Goal: Task Accomplishment & Management: Complete application form

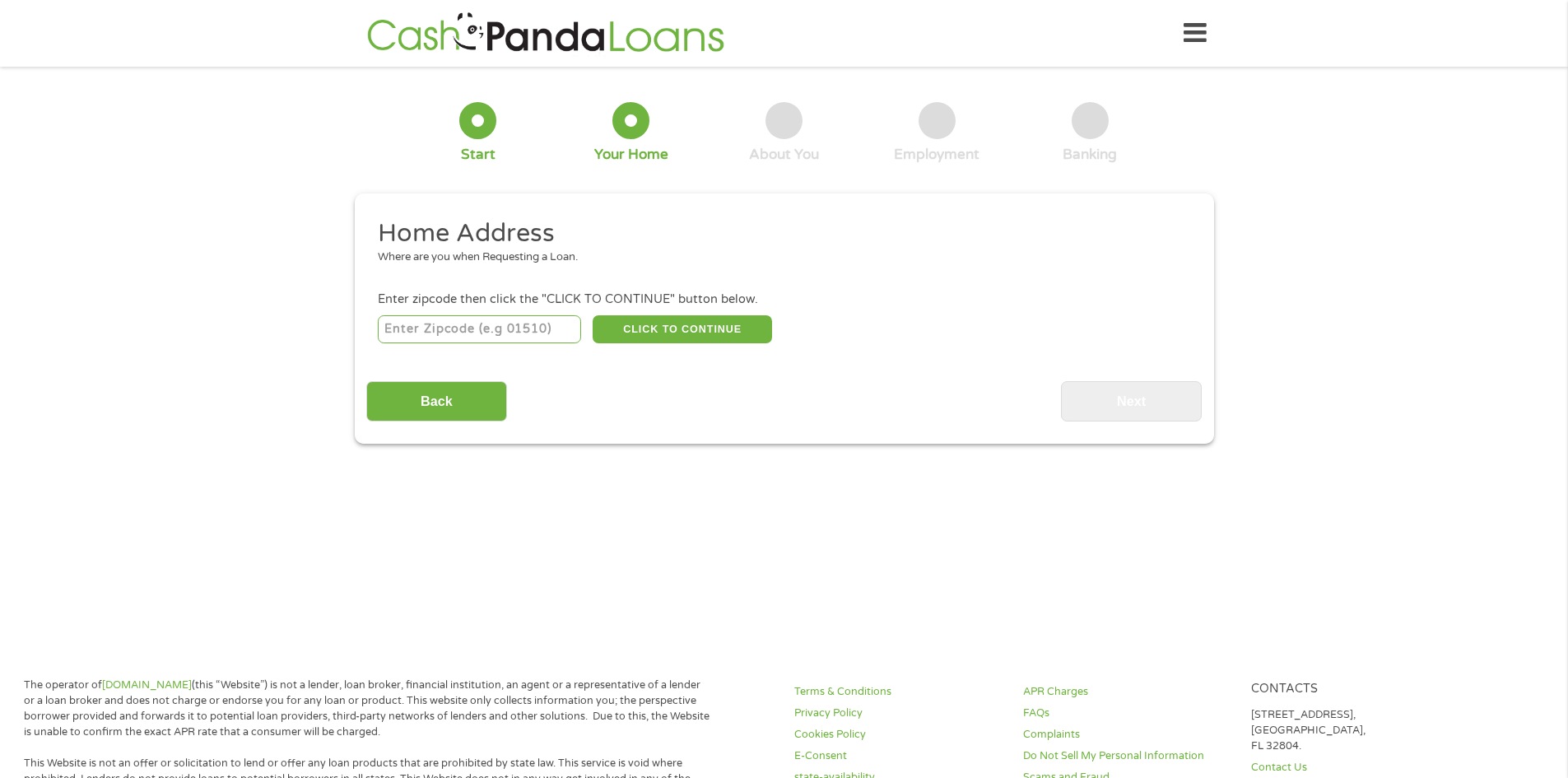
click at [467, 325] on input "number" at bounding box center [479, 329] width 204 height 28
type input "98022"
select select "[US_STATE]"
click at [654, 331] on button "CLICK TO CONTINUE" at bounding box center [682, 329] width 180 height 28
type input "98022"
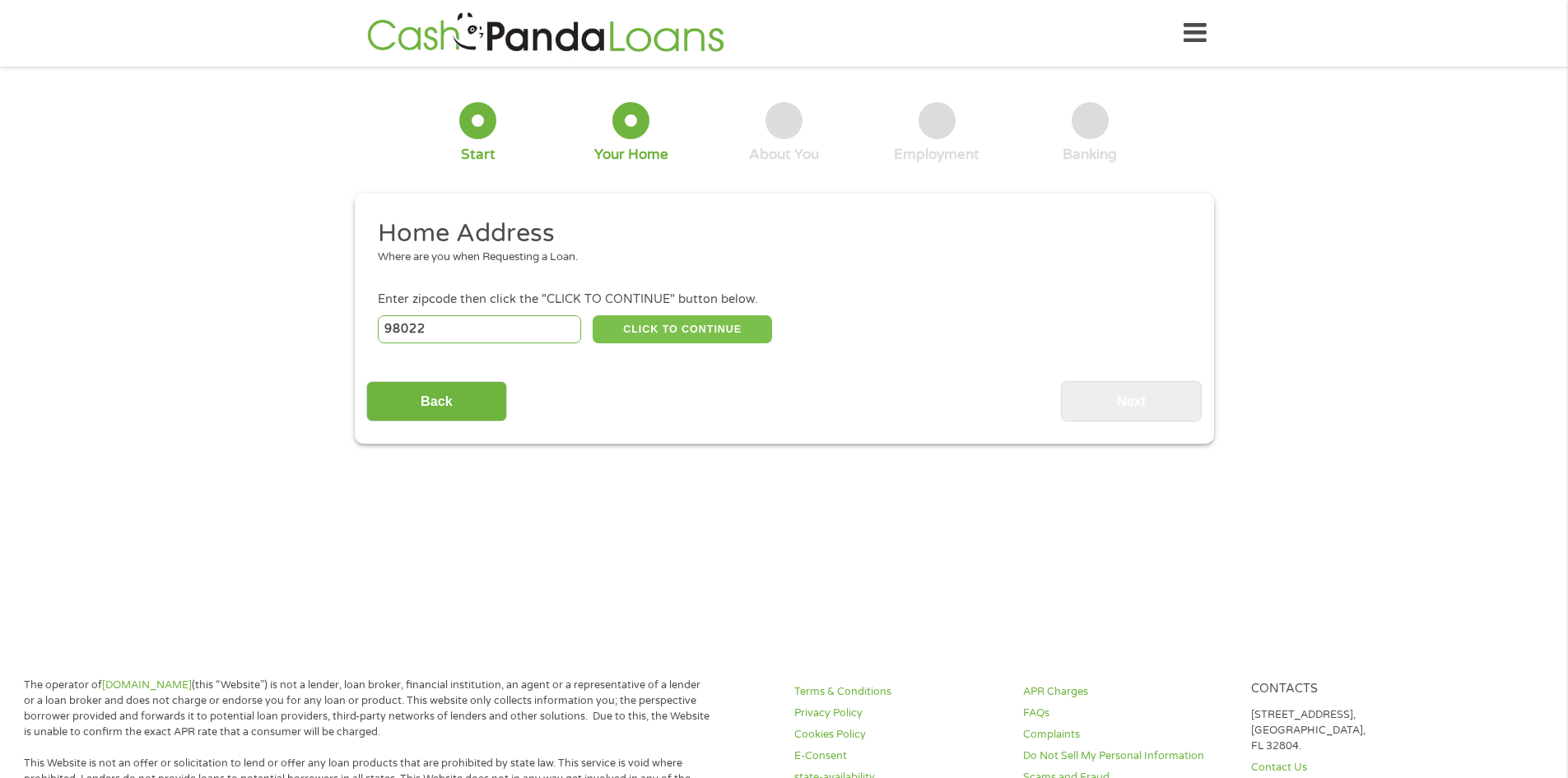
type input "Enumclaw"
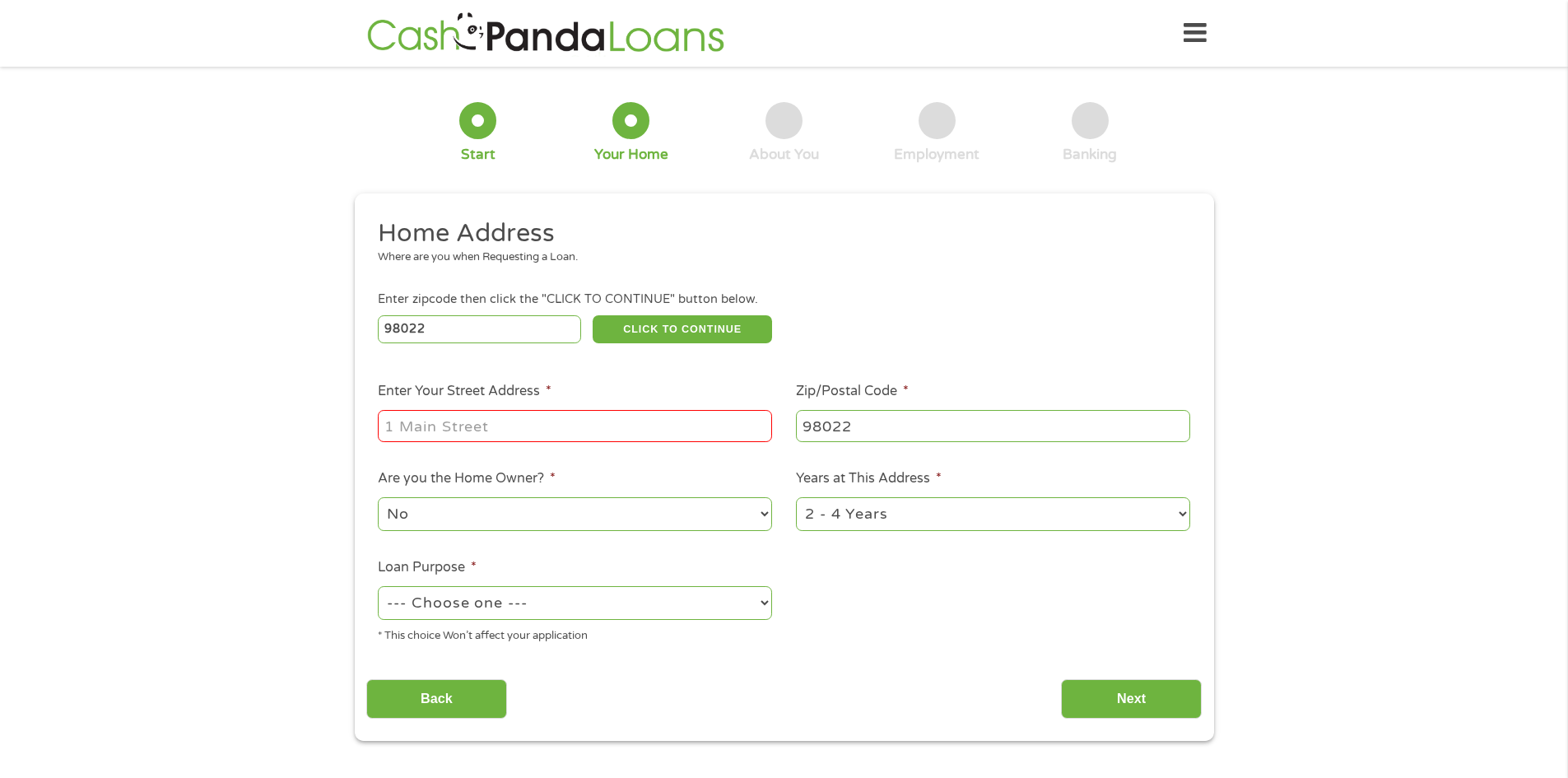
click at [479, 419] on input "Enter Your Street Address *" at bounding box center [574, 425] width 395 height 32
type input "[STREET_ADDRESS]"
drag, startPoint x: 789, startPoint y: 333, endPoint x: 844, endPoint y: 306, distance: 61.3
click at [796, 328] on div "98022 CLICK TO CONTINUE Please recheck your Zipcode, it seems to be Incorrect" at bounding box center [783, 329] width 811 height 34
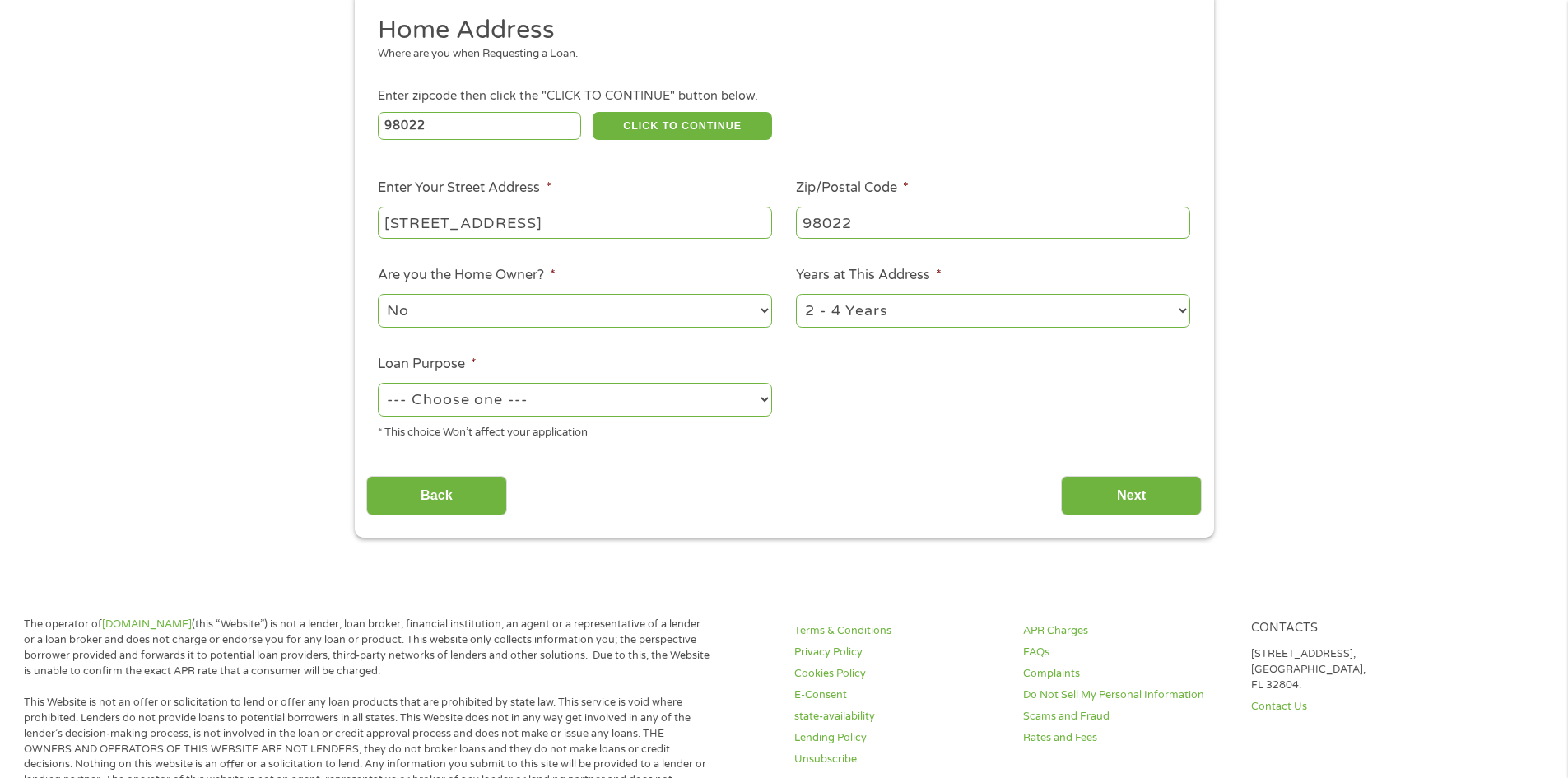
scroll to position [247, 0]
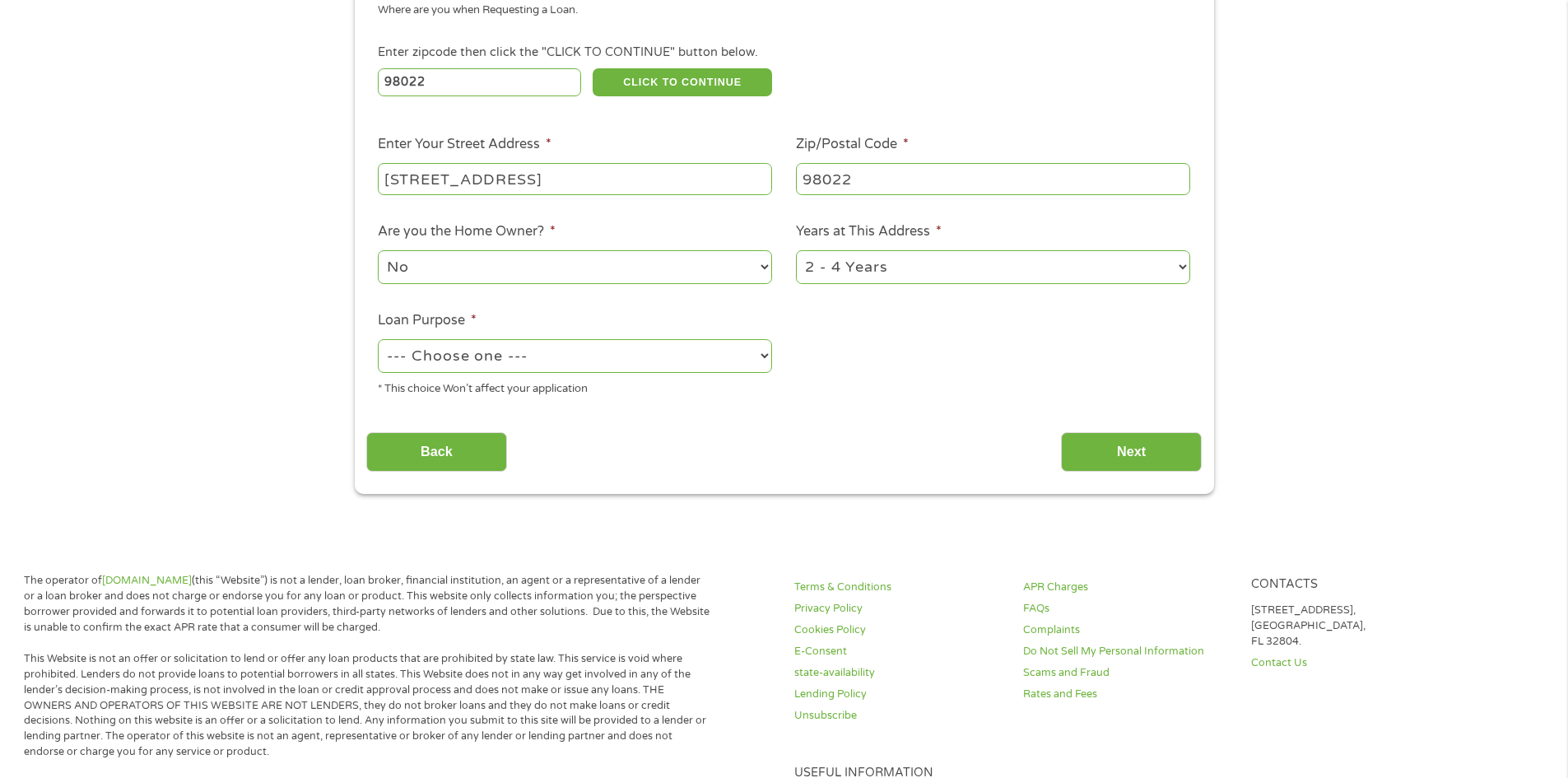
click at [1183, 268] on select "1 Year or less 1 - 2 Years 2 - 4 Years Over 4 Years" at bounding box center [993, 268] width 395 height 34
select select "60months"
click at [796, 251] on select "1 Year or less 1 - 2 Years 2 - 4 Years Over 4 Years" at bounding box center [993, 268] width 395 height 34
click at [580, 363] on select "--- Choose one --- Pay Bills Debt Consolidation Home Improvement Major Purchase…" at bounding box center [574, 356] width 395 height 34
select select "debtconsolidation"
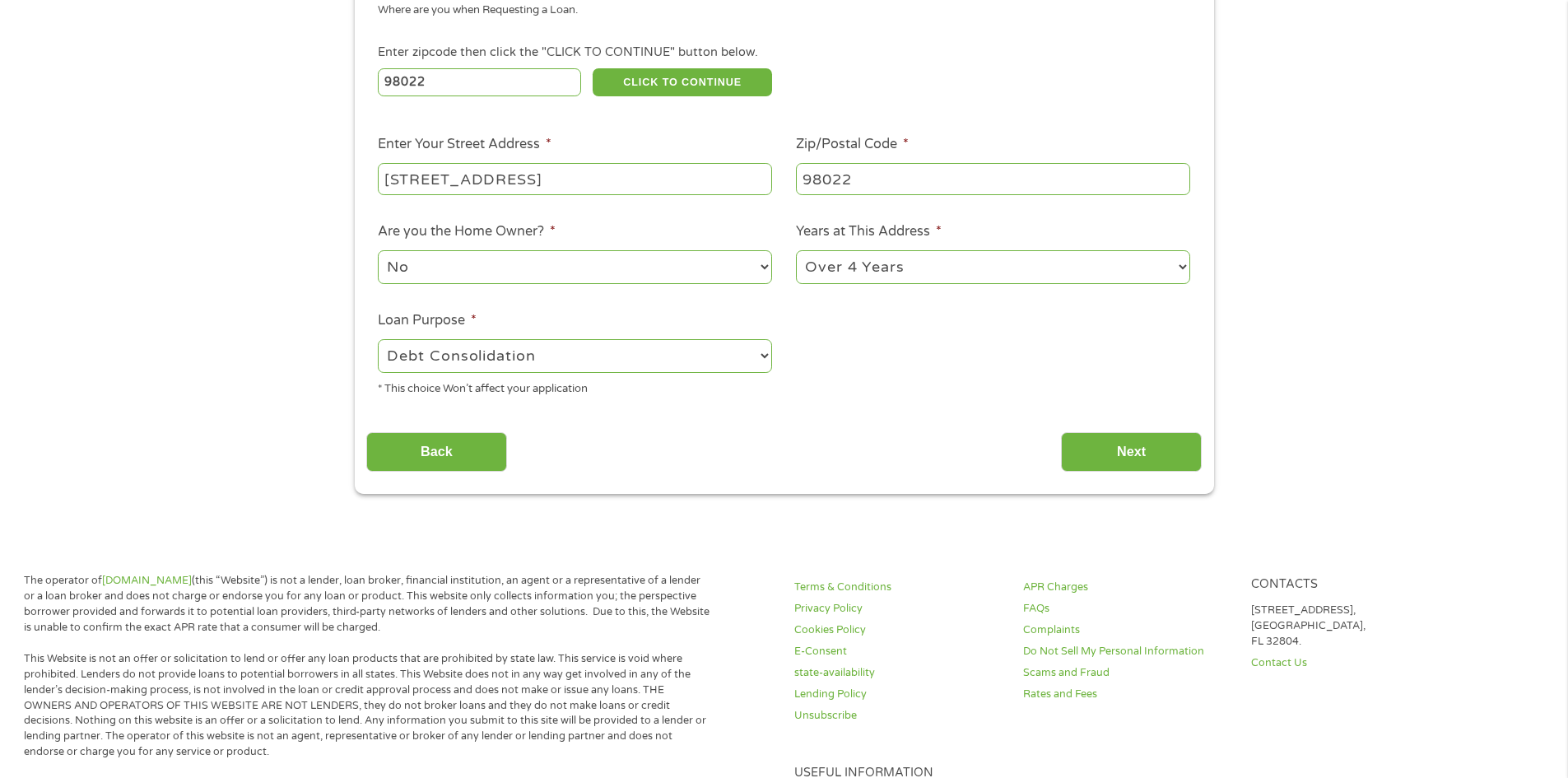
click at [378, 339] on select "--- Choose one --- Pay Bills Debt Consolidation Home Improvement Major Purchase…" at bounding box center [574, 356] width 395 height 34
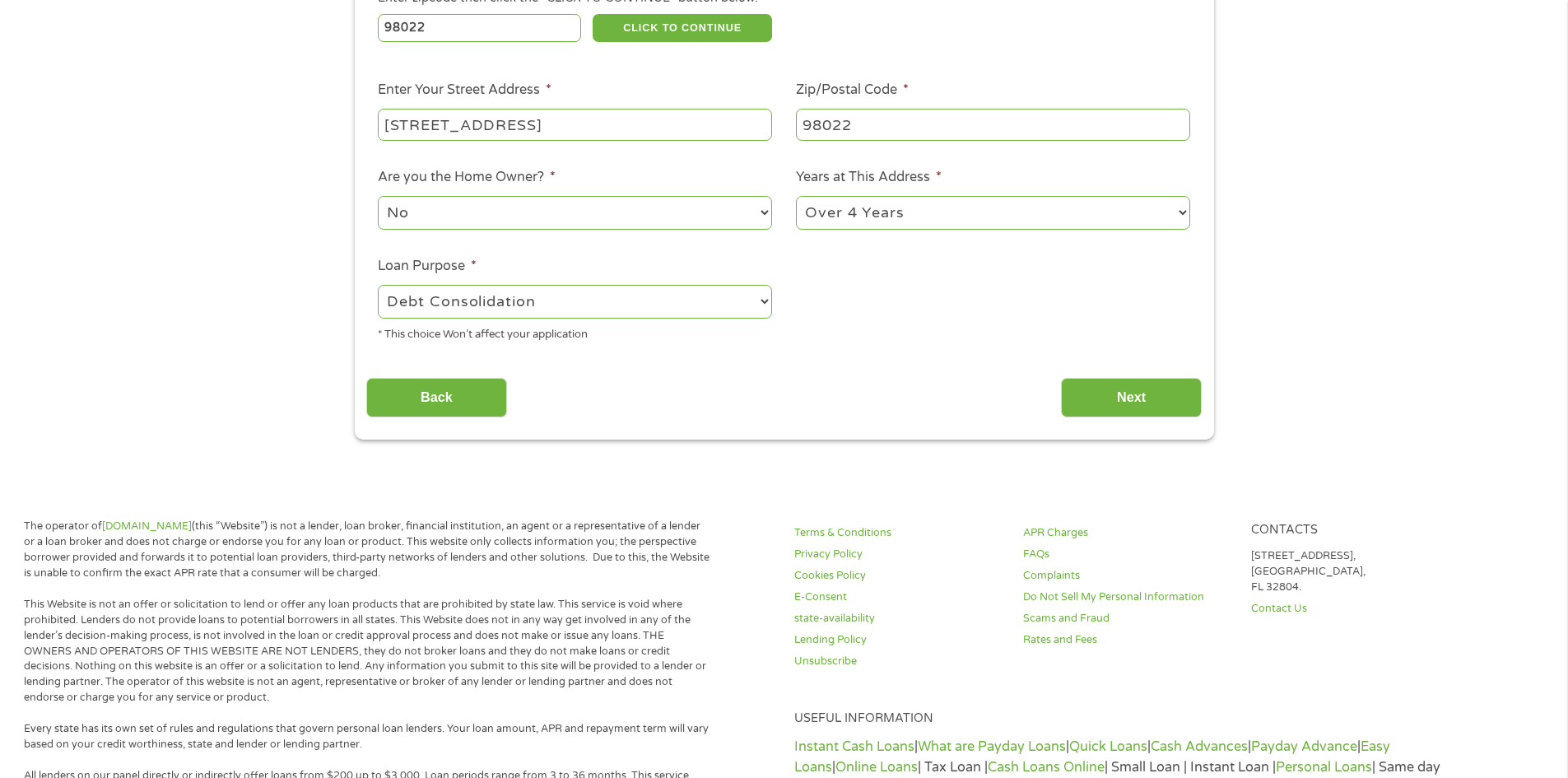
scroll to position [329, 0]
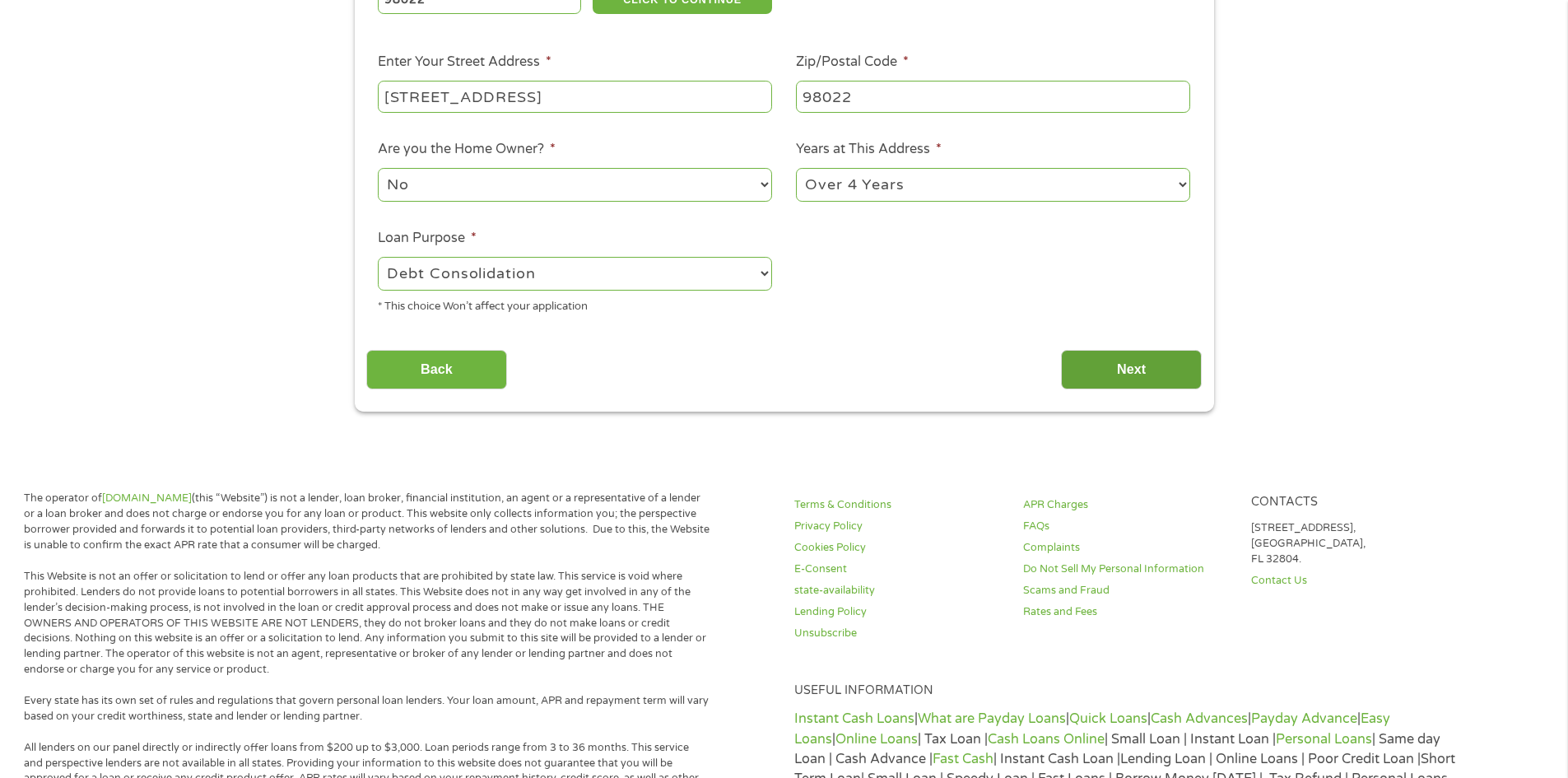
click at [1098, 368] on input "Next" at bounding box center [1131, 370] width 141 height 40
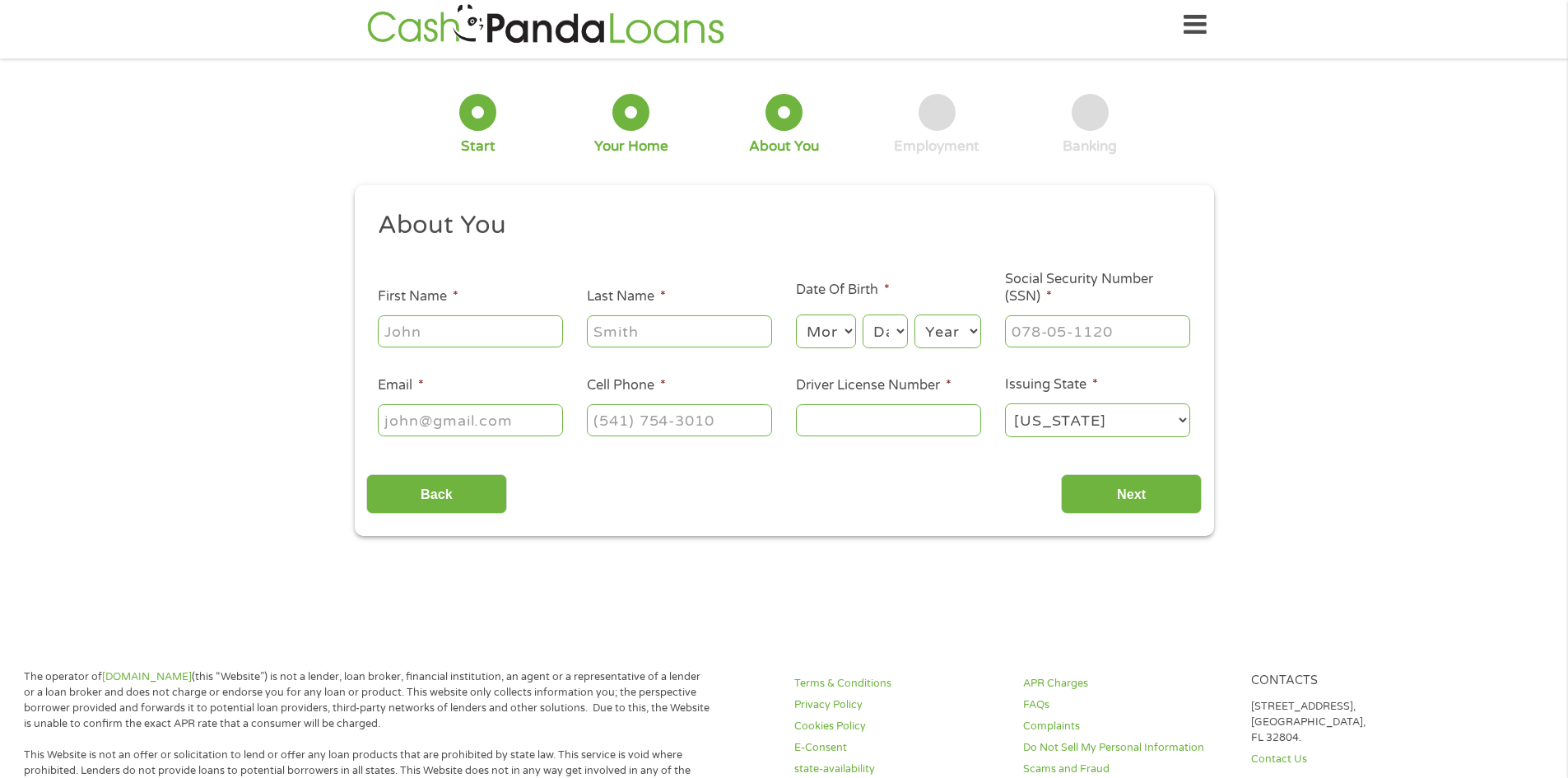
scroll to position [0, 0]
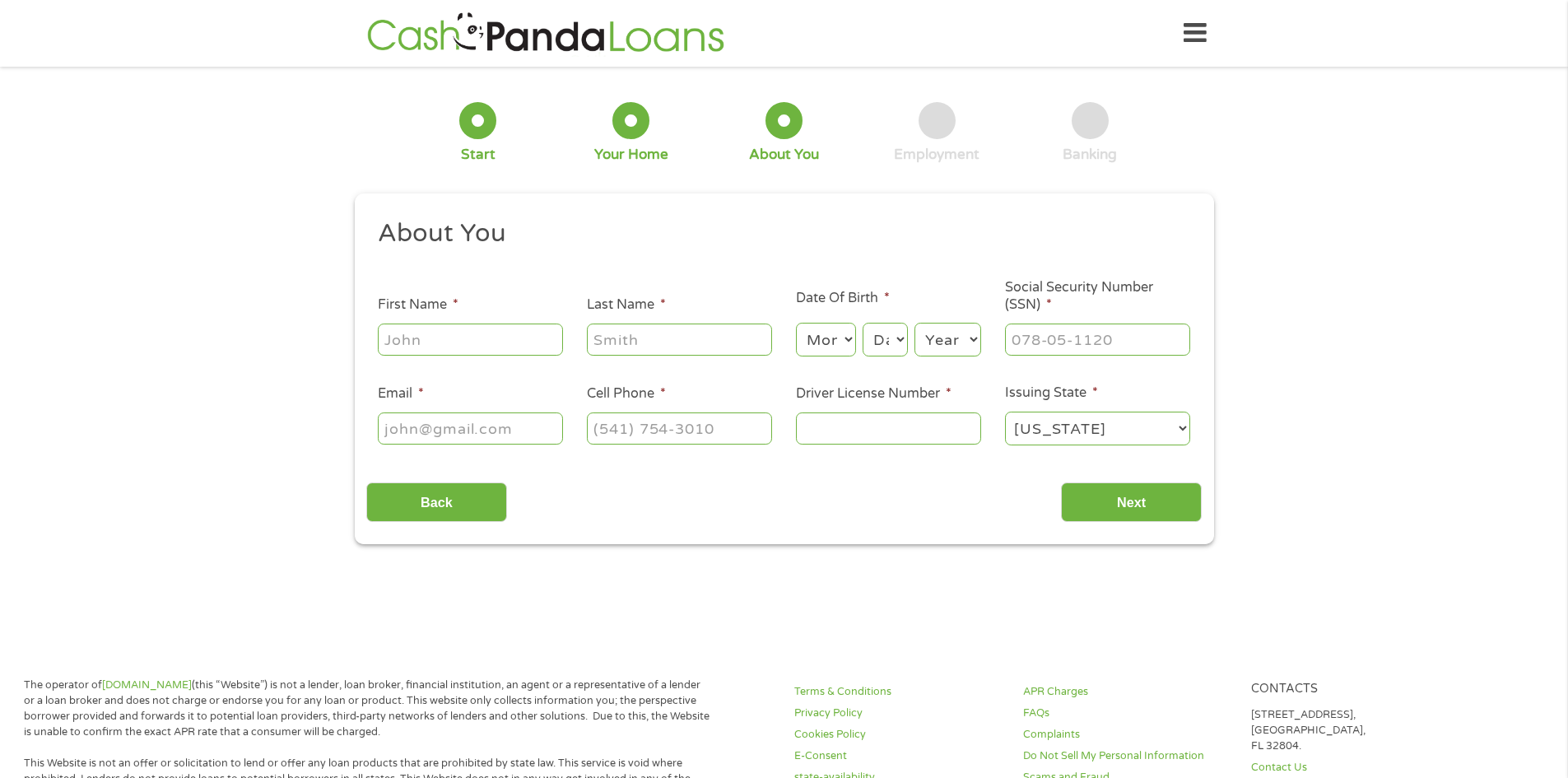
click at [496, 338] on input "First Name *" at bounding box center [470, 339] width 185 height 32
type input "[PERSON_NAME]"
type input "Lord"
type input "[EMAIL_ADDRESS][DOMAIN_NAME]"
type input "[PHONE_NUMBER]"
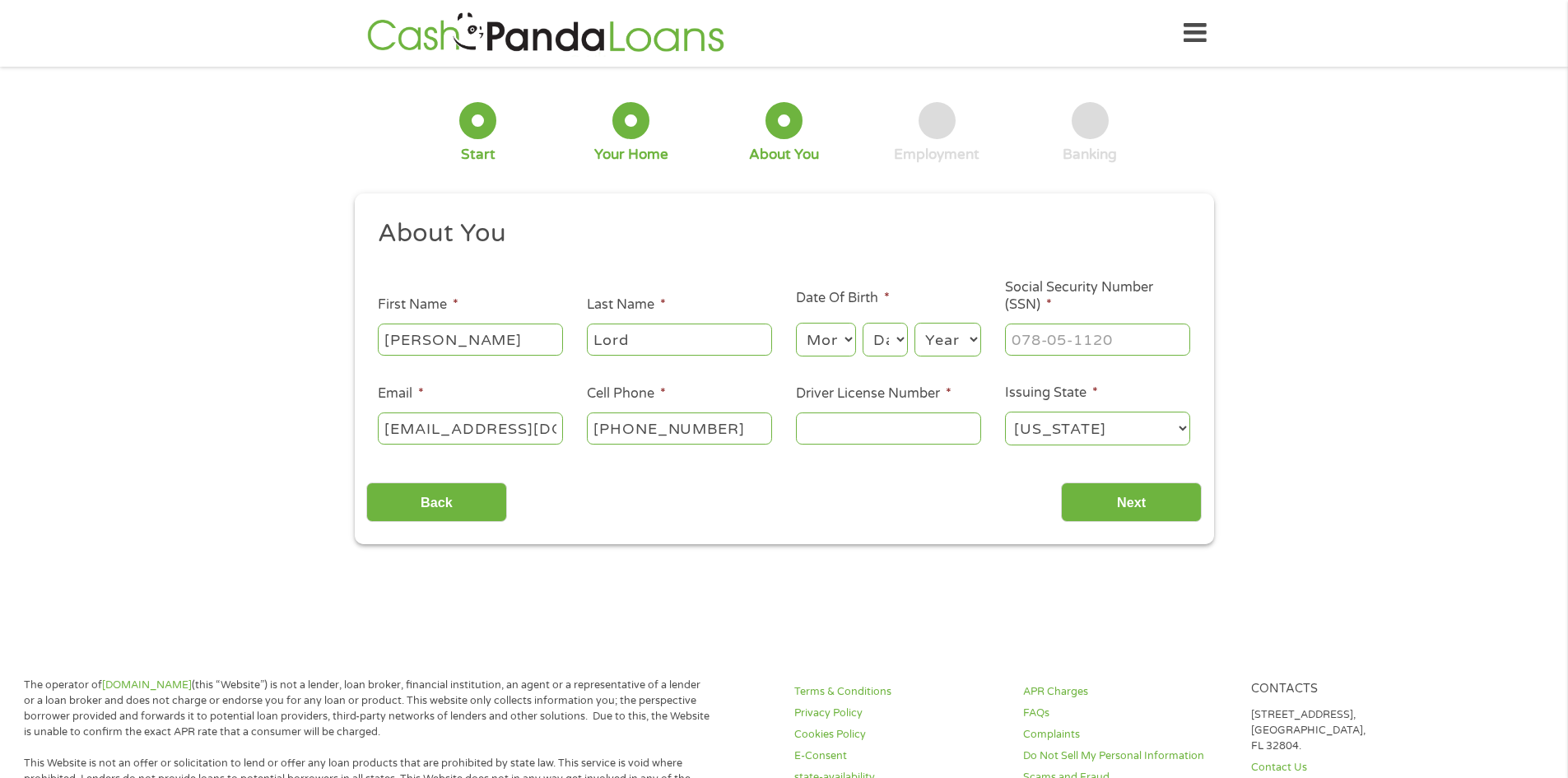
click at [852, 338] on select "Month 1 2 3 4 5 6 7 8 9 10 11 12" at bounding box center [826, 340] width 61 height 34
select select "10"
click at [796, 323] on select "Month 1 2 3 4 5 6 7 8 9 10 11 12" at bounding box center [826, 340] width 61 height 34
click at [896, 343] on select "Day 1 2 3 4 5 6 7 8 9 10 11 12 13 14 15 16 17 18 19 20 21 22 23 24 25 26 27 28 …" at bounding box center [885, 340] width 44 height 34
select select "27"
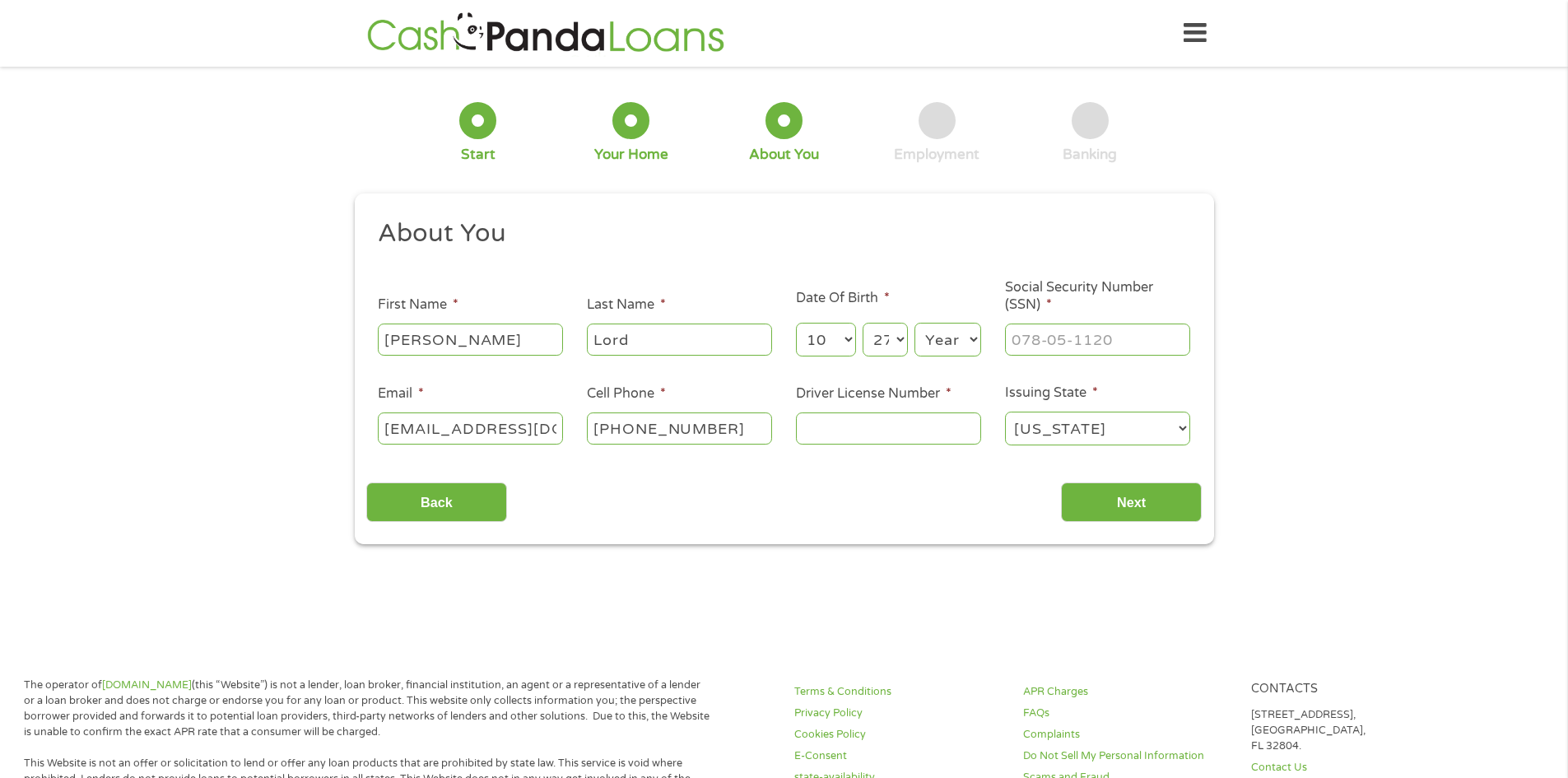
click at [862, 323] on select "Day 1 2 3 4 5 6 7 8 9 10 11 12 13 14 15 16 17 18 19 20 21 22 23 24 25 26 27 28 …" at bounding box center [885, 340] width 44 height 34
drag, startPoint x: 977, startPoint y: 340, endPoint x: 966, endPoint y: 337, distance: 11.4
click at [977, 340] on select "Year [DATE] 2006 2005 2004 2003 2002 2001 2000 1999 1998 1997 1996 1995 1994 19…" at bounding box center [948, 340] width 66 height 34
select select "1977"
click at [914, 323] on select "Year [DATE] 2006 2005 2004 2003 2002 2001 2000 1999 1998 1997 1996 1995 1994 19…" at bounding box center [948, 340] width 66 height 34
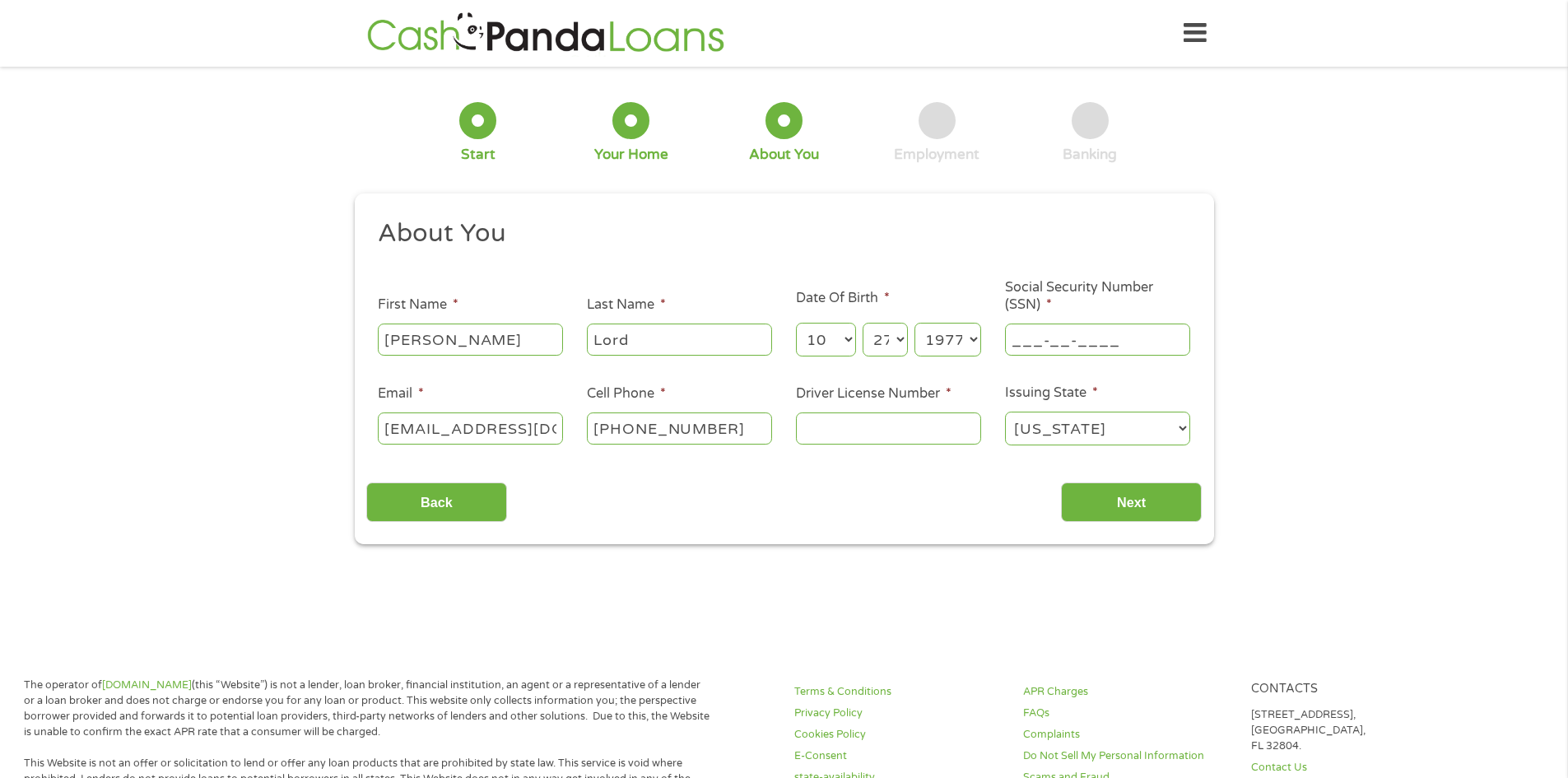
click at [1053, 346] on input "___-__-____" at bounding box center [1097, 339] width 185 height 32
type input "532-88-7314"
click at [900, 429] on input "Driver License Number *" at bounding box center [888, 428] width 185 height 32
click at [864, 428] on input "Driver License Number *" at bounding box center [888, 428] width 185 height 32
type input "WDLBP7T4453B"
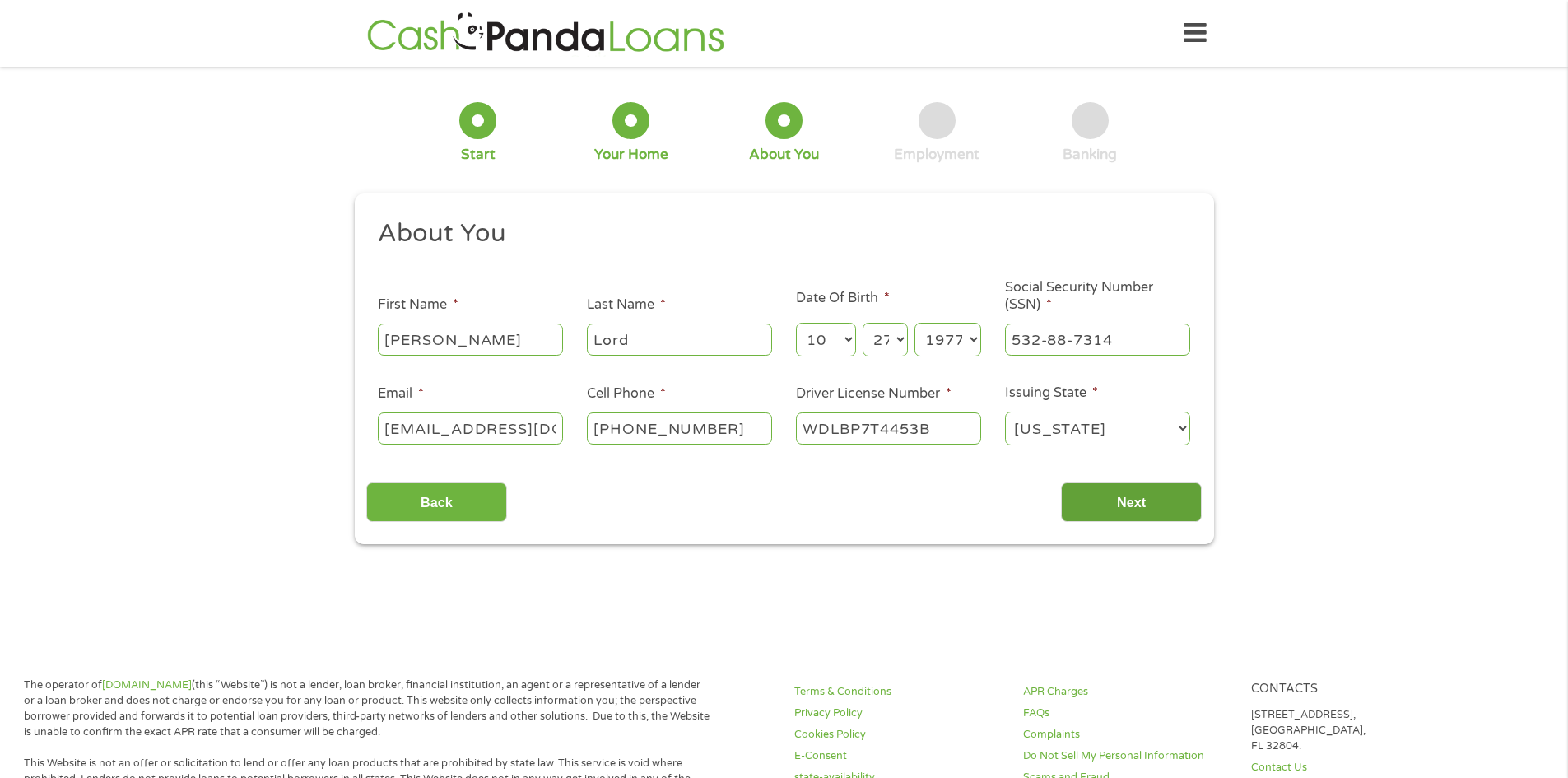
click at [1162, 504] on input "Next" at bounding box center [1131, 502] width 141 height 40
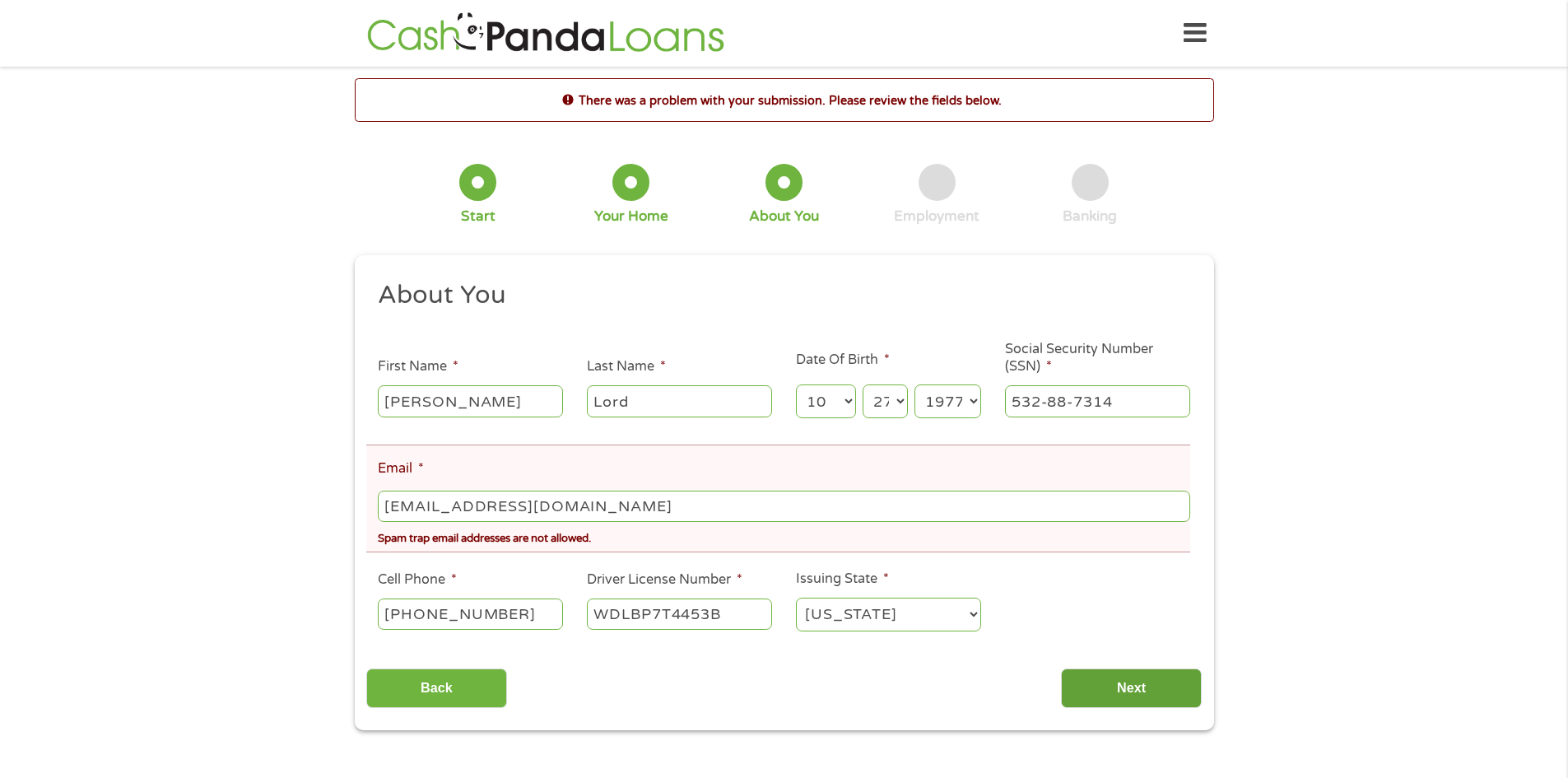
click at [1116, 693] on input "Next" at bounding box center [1131, 688] width 141 height 40
click at [627, 498] on input "[EMAIL_ADDRESS][DOMAIN_NAME]" at bounding box center [783, 506] width 811 height 32
click at [1102, 674] on input "Next" at bounding box center [1131, 688] width 141 height 40
drag, startPoint x: 596, startPoint y: 509, endPoint x: 249, endPoint y: 508, distance: 347.0
click at [249, 508] on div "There was a problem with your submission. Please review the fields below. 1 Sta…" at bounding box center [784, 404] width 1568 height 652
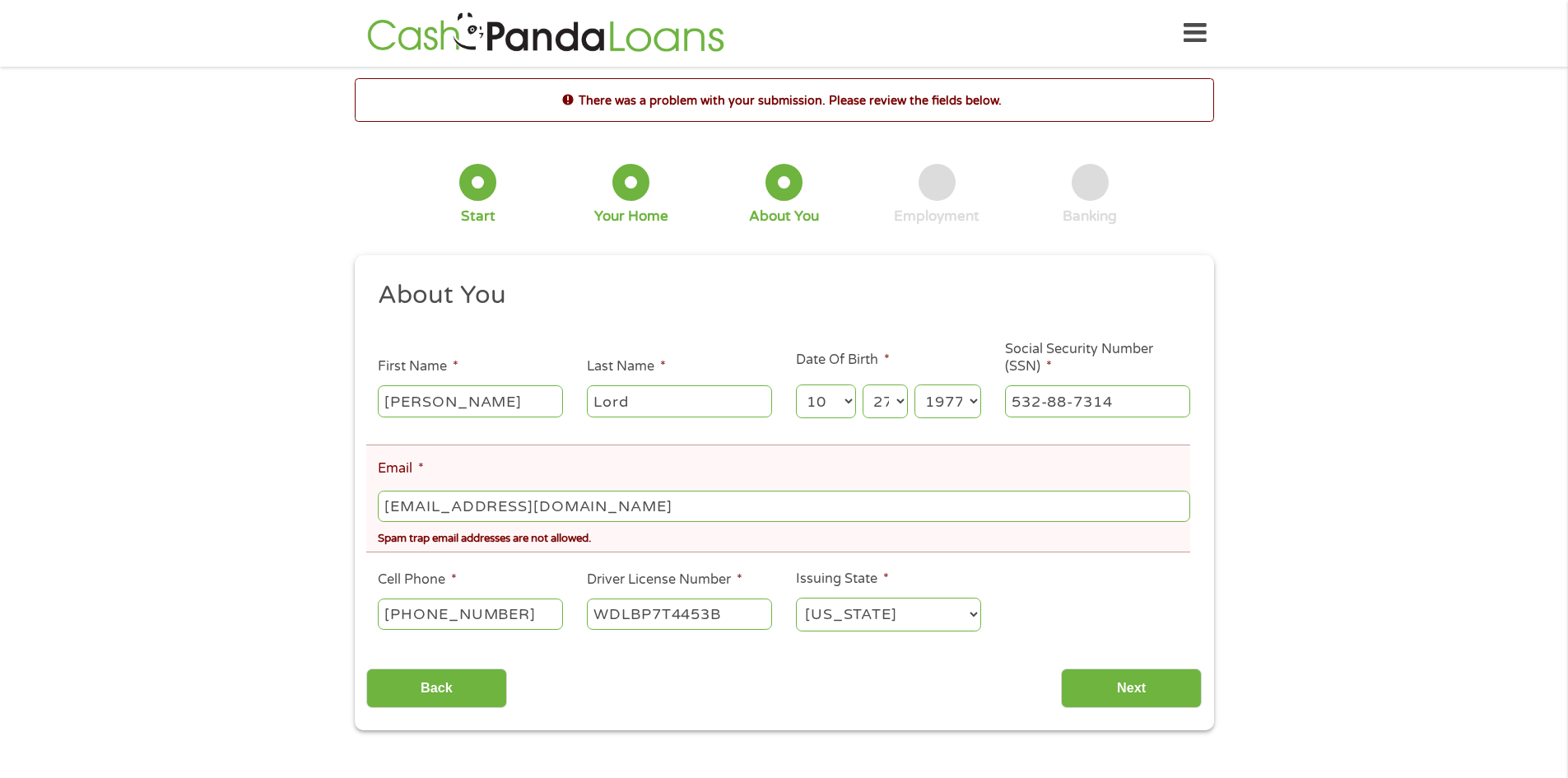
type input "[EMAIL_ADDRESS][DOMAIN_NAME]"
click at [1020, 585] on ul "About You This field is hidden when viewing the form Title * --- Choose one ---…" at bounding box center [784, 462] width 835 height 367
click at [1151, 675] on input "Next" at bounding box center [1131, 688] width 141 height 40
click at [1141, 672] on input "Next" at bounding box center [1131, 688] width 141 height 40
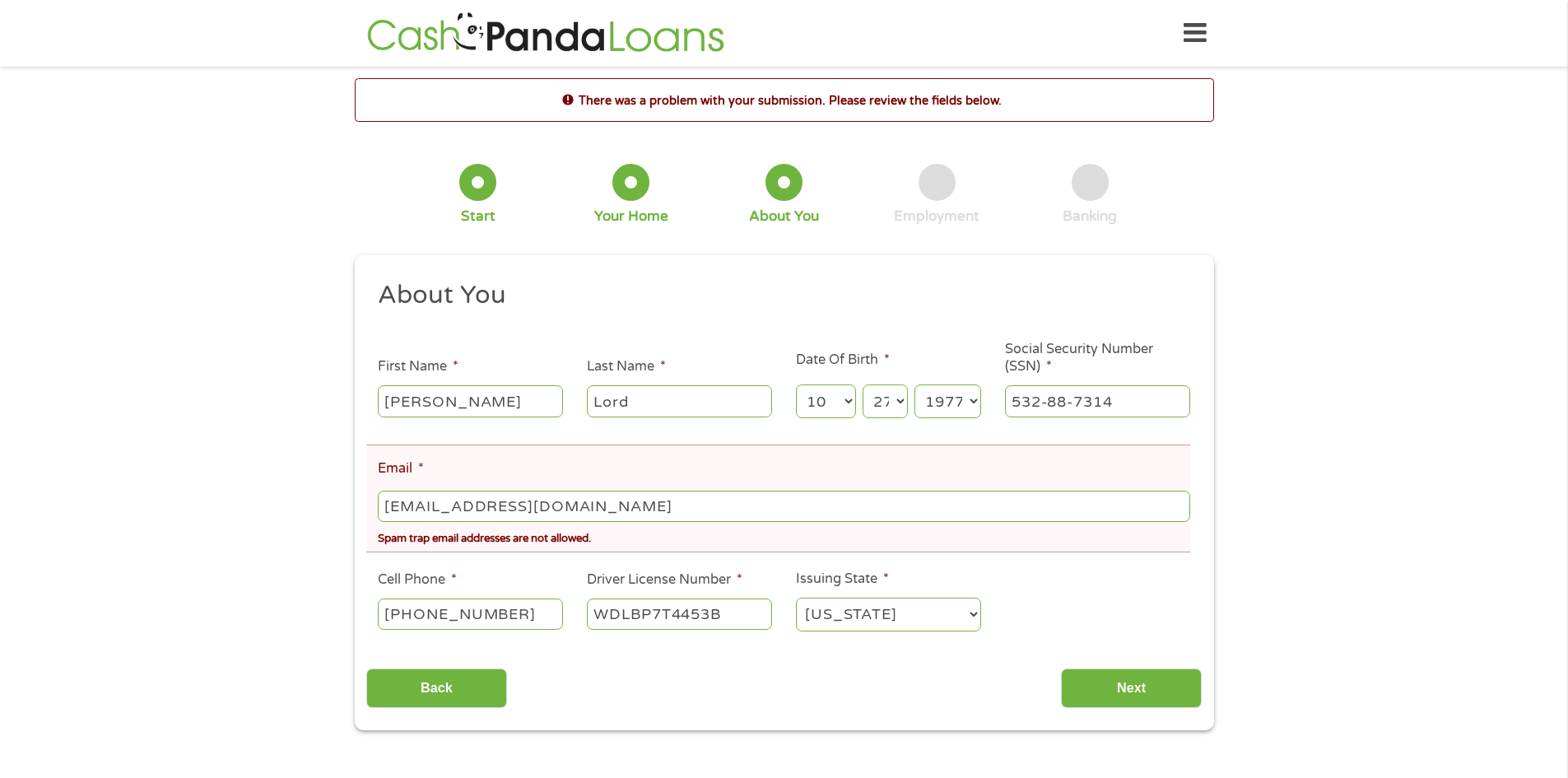
click at [1141, 672] on input "Next" at bounding box center [1131, 688] width 141 height 40
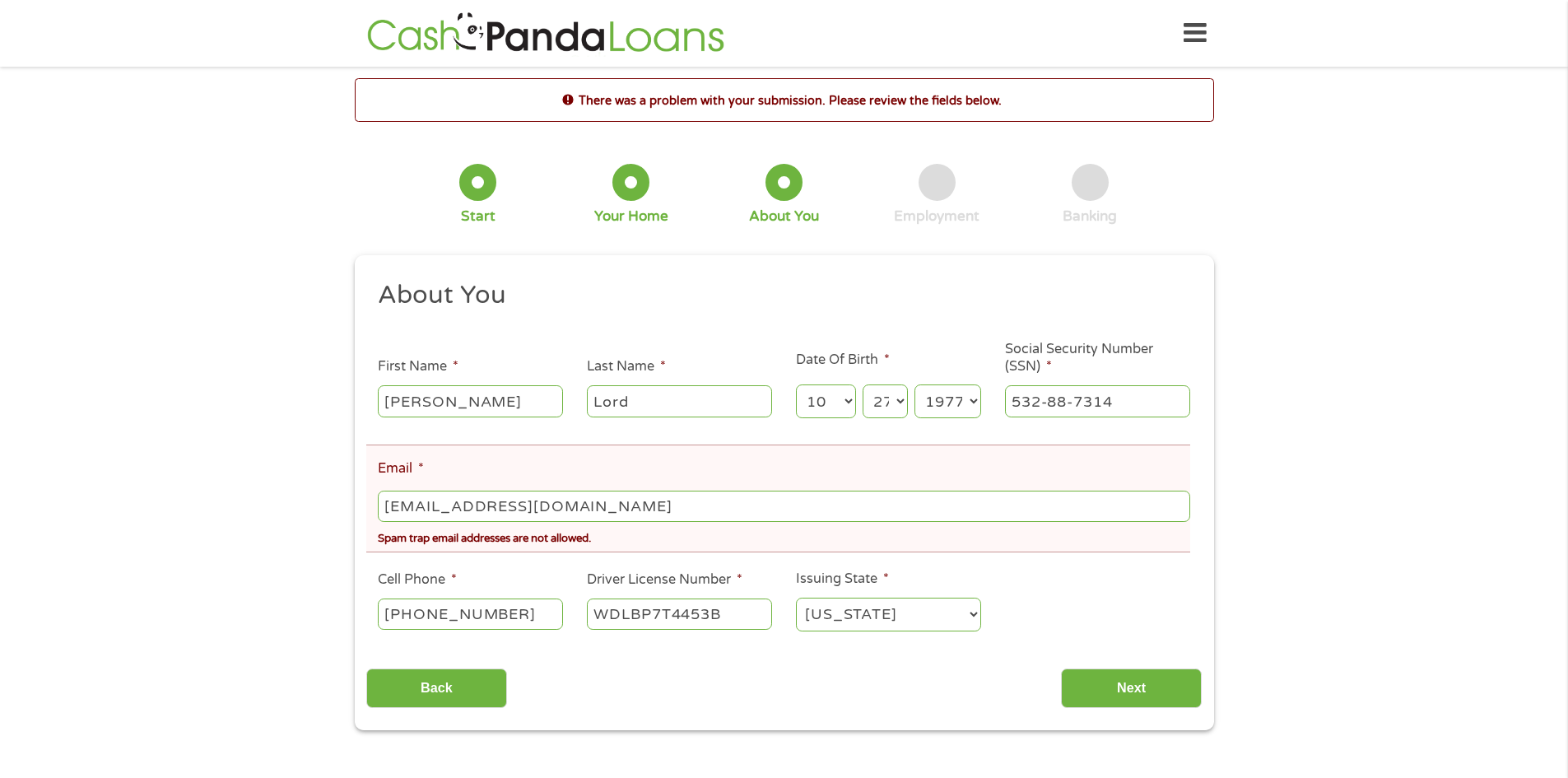
click at [1141, 672] on input "Next" at bounding box center [1131, 688] width 141 height 40
click at [433, 468] on li "Email * [EMAIL_ADDRESS][DOMAIN_NAME] Spam trap email addresses are not allowed." at bounding box center [778, 498] width 824 height 108
